Goal: Navigation & Orientation: Find specific page/section

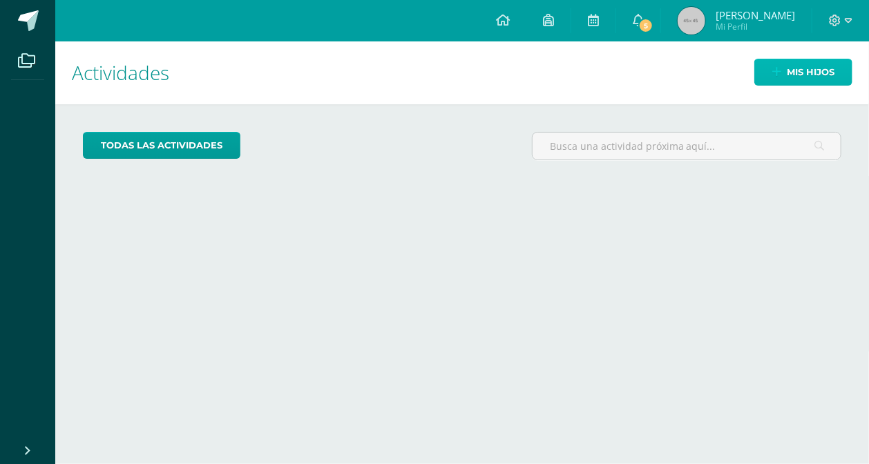
click at [801, 68] on span "Mis hijos" at bounding box center [811, 72] width 48 height 26
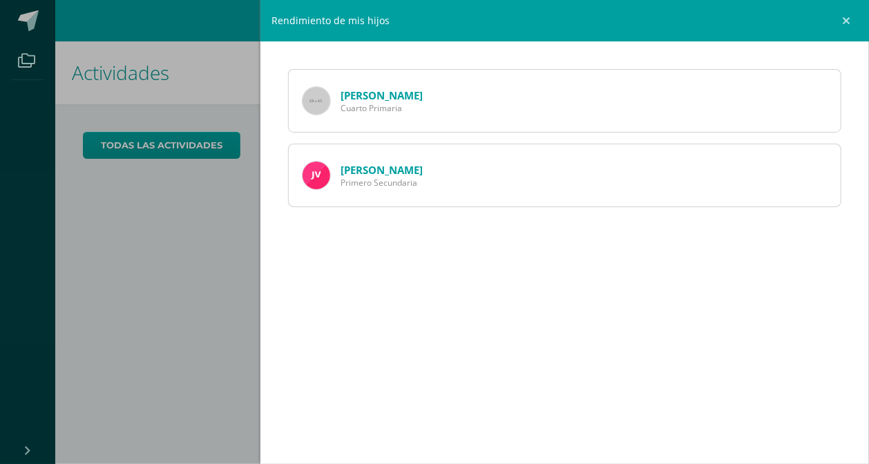
click at [171, 260] on div "Rendimiento de mis hijos Rosend Vásquez Cuarto Primaria José Vásquez Primero Se…" at bounding box center [434, 232] width 869 height 464
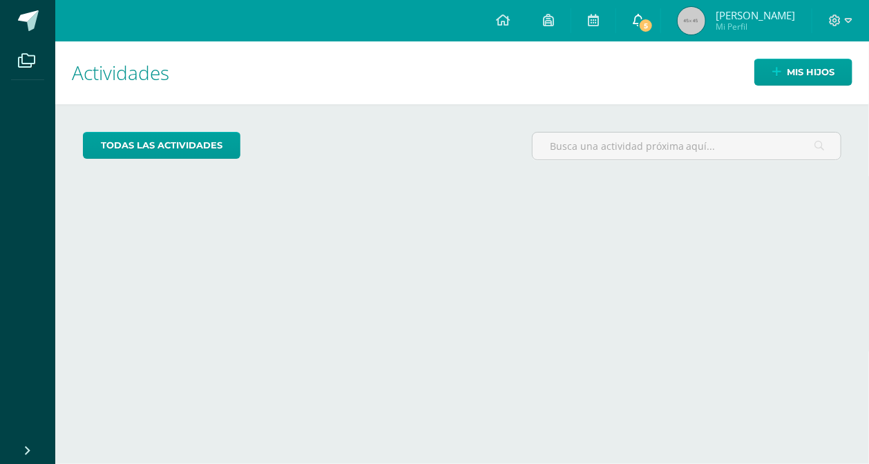
click at [640, 18] on icon at bounding box center [638, 20] width 11 height 12
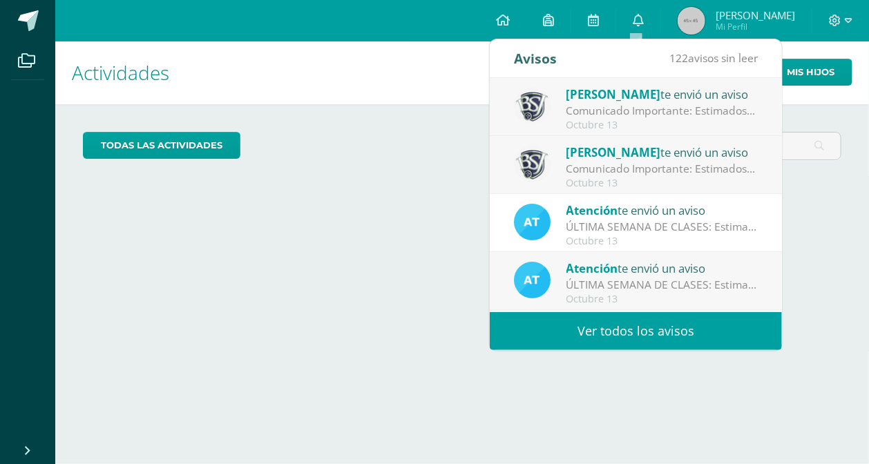
click at [663, 326] on link "Ver todos los avisos" at bounding box center [636, 331] width 292 height 38
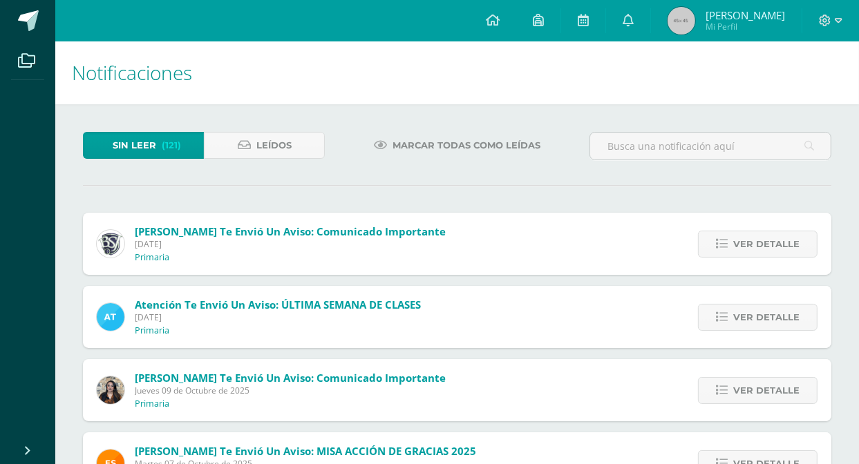
click at [443, 147] on span "Marcar todas como leídas" at bounding box center [466, 146] width 148 height 26
